Goal: Information Seeking & Learning: Learn about a topic

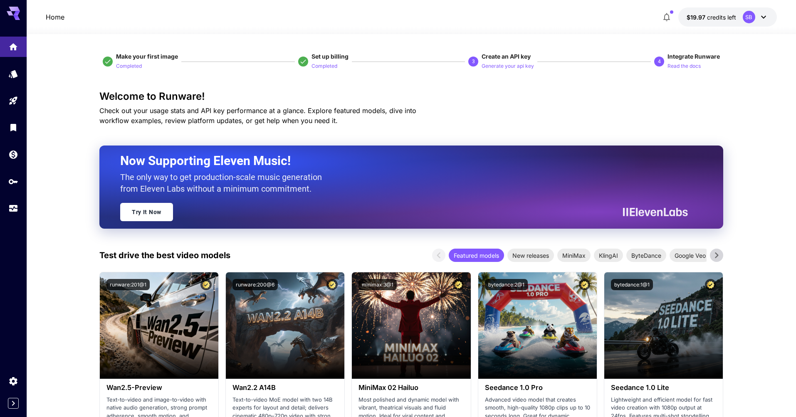
click at [55, 17] on p "Home" at bounding box center [55, 17] width 19 height 10
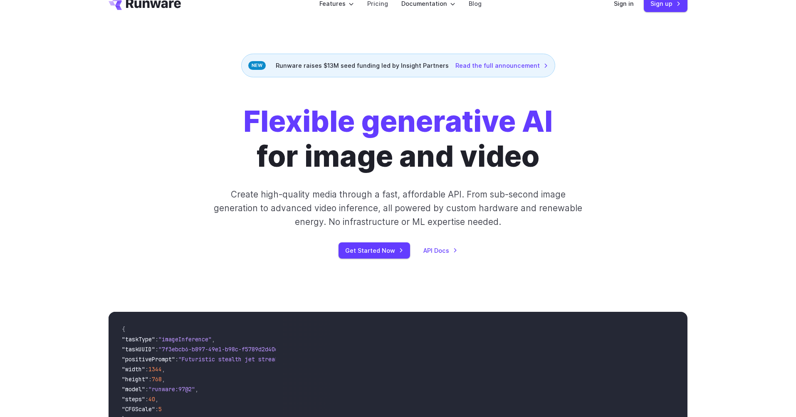
scroll to position [19, 0]
click at [436, 254] on link "API Docs" at bounding box center [440, 251] width 34 height 10
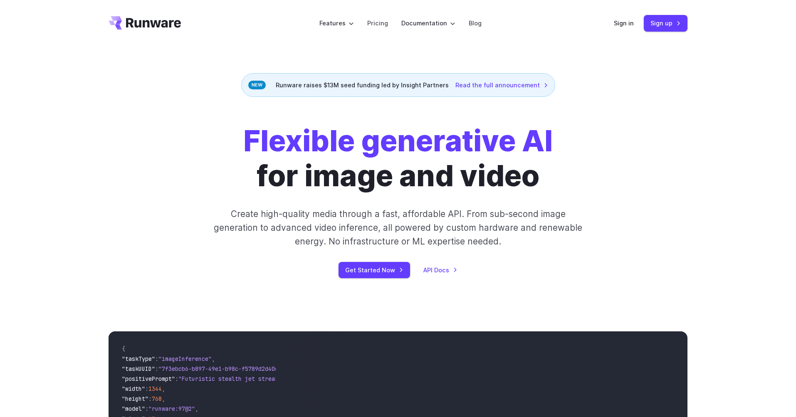
scroll to position [2319, 0]
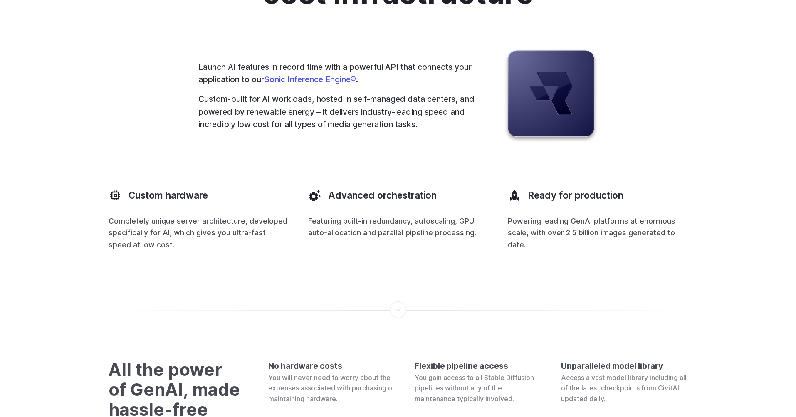
click at [317, 131] on div "Launch AI features in record time with a powerful API that connects your applic…" at bounding box center [337, 96] width 279 height 71
click at [320, 84] on link "Sonic Inference Engine®" at bounding box center [310, 79] width 92 height 10
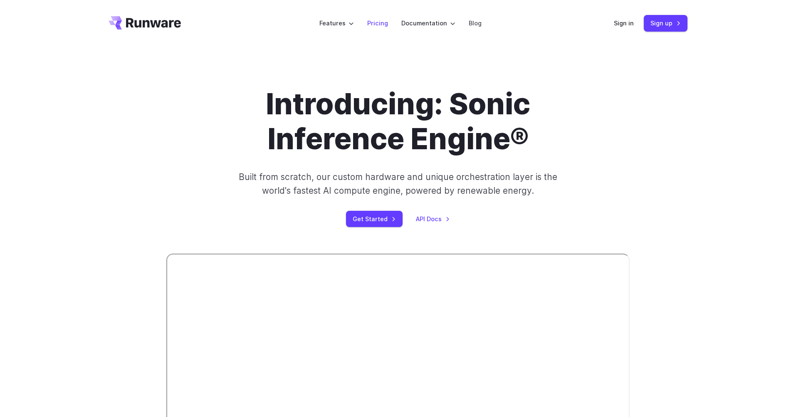
click at [375, 25] on link "Pricing" at bounding box center [377, 23] width 21 height 10
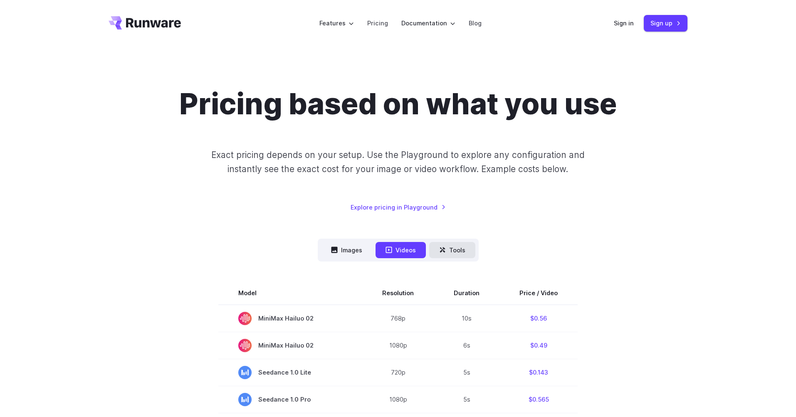
click at [443, 251] on icon at bounding box center [443, 251] width 2 height 2
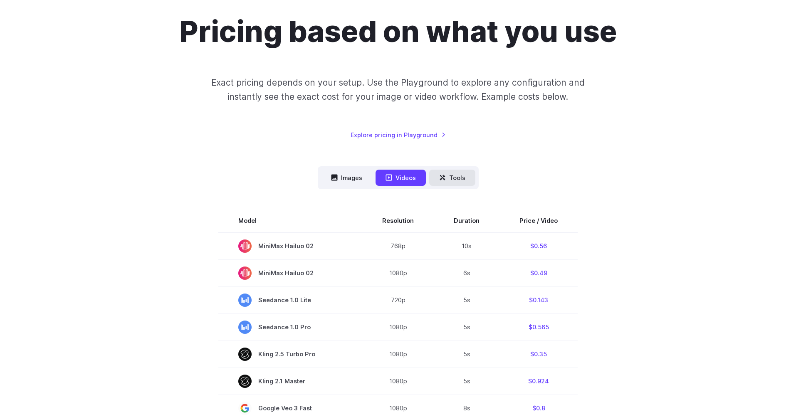
click at [451, 177] on button "Tools" at bounding box center [452, 178] width 46 height 16
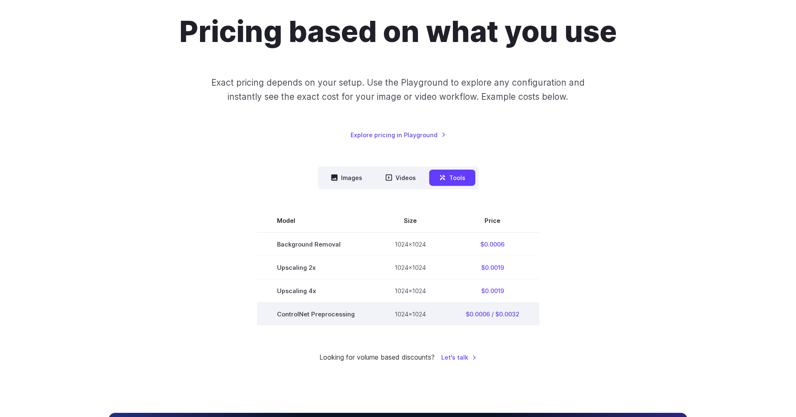
click at [298, 312] on td "ControlNet Preprocessing" at bounding box center [316, 314] width 118 height 23
click at [344, 316] on td "ControlNet Preprocessing" at bounding box center [316, 314] width 118 height 23
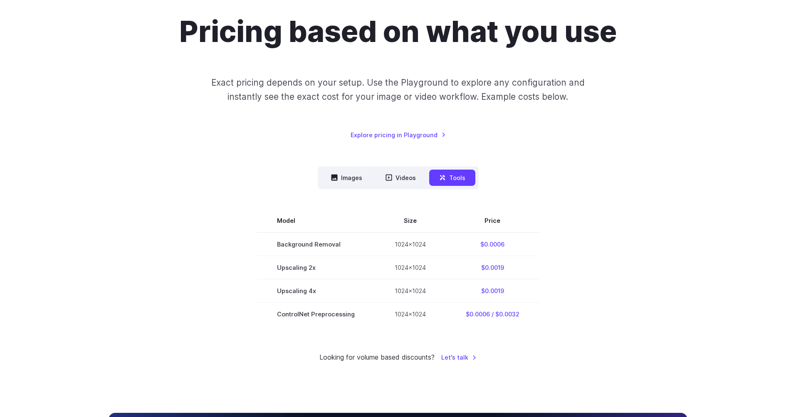
click at [569, 285] on section "Model Size Price Background Removal 1024x1024 $0.0006 Upscaling 2x 1024x1024 $0…" at bounding box center [397, 267] width 579 height 116
